Goal: Leave review/rating: Leave review/rating

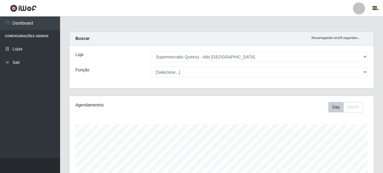
select select "496"
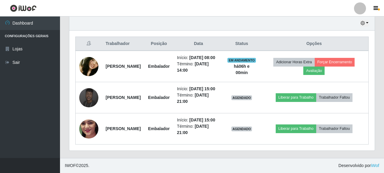
scroll to position [125, 300]
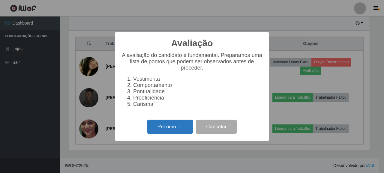
click at [179, 134] on button "Próximo →" at bounding box center [170, 127] width 46 height 14
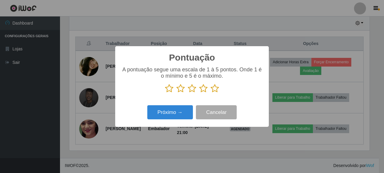
drag, startPoint x: 217, startPoint y: 87, endPoint x: 214, endPoint y: 88, distance: 3.8
click at [215, 88] on icon at bounding box center [215, 88] width 8 height 9
click at [211, 93] on input "radio" at bounding box center [211, 93] width 0 height 0
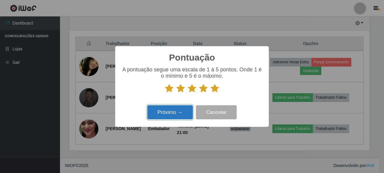
click at [182, 109] on button "Próximo →" at bounding box center [170, 112] width 46 height 14
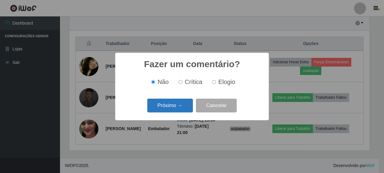
click at [175, 109] on button "Próximo →" at bounding box center [170, 106] width 46 height 14
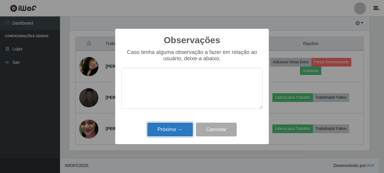
click at [172, 127] on button "Próximo →" at bounding box center [170, 130] width 46 height 14
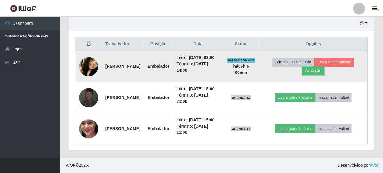
scroll to position [125, 304]
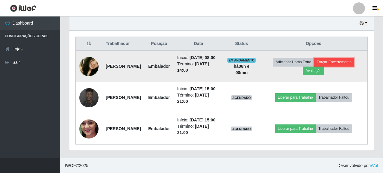
click at [337, 58] on button "Forçar Encerramento" at bounding box center [334, 62] width 40 height 8
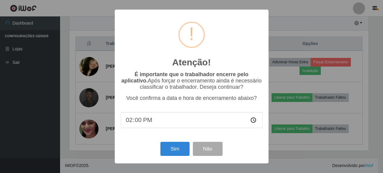
scroll to position [125, 300]
click at [165, 152] on button "Sim" at bounding box center [175, 149] width 29 height 14
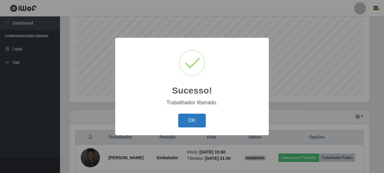
click at [194, 125] on button "OK" at bounding box center [192, 121] width 28 height 14
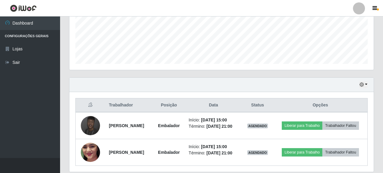
scroll to position [172, 0]
